Goal: Subscribe to service/newsletter

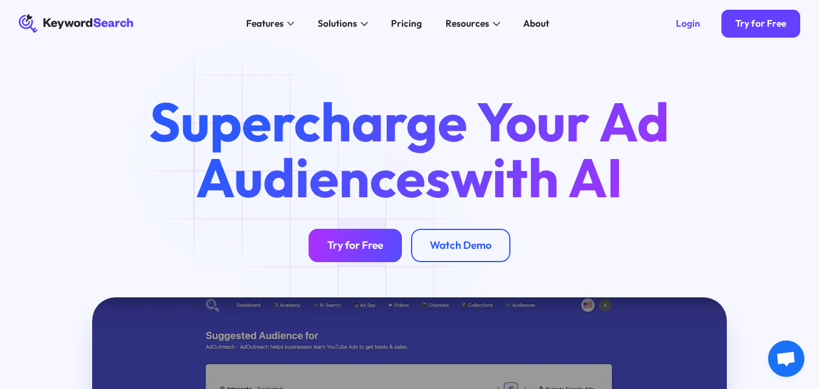
click at [365, 260] on link "Try for Free" at bounding box center [355, 245] width 93 height 33
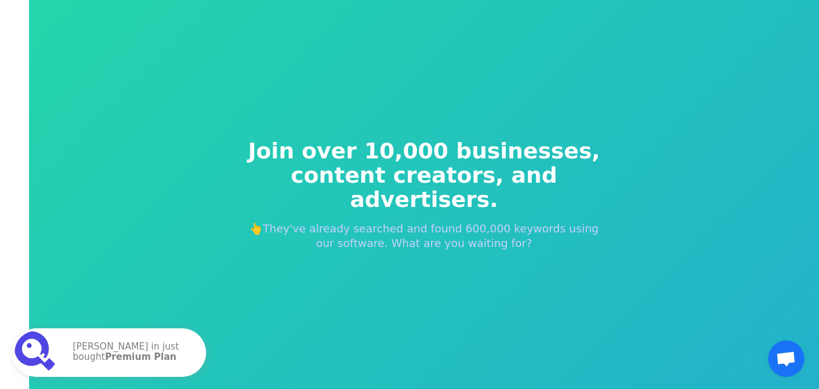
click at [381, 265] on div "Join over 10,000 businesses, content creators, and advertisers. 👆They've alread…" at bounding box center [425, 194] width 408 height 209
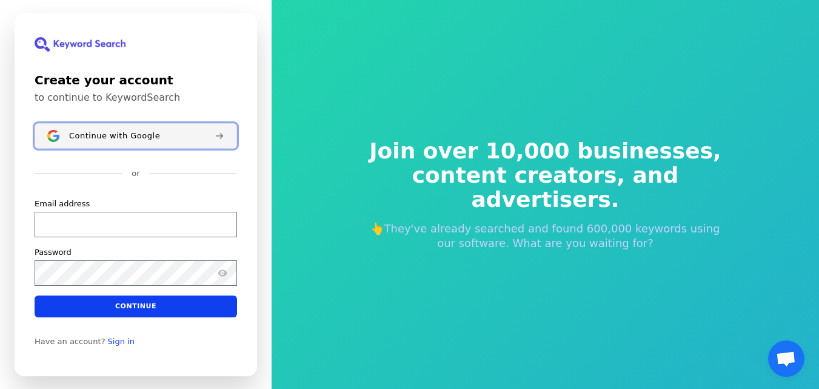
click at [106, 139] on span "Continue with Google" at bounding box center [114, 135] width 91 height 10
